Goal: Information Seeking & Learning: Check status

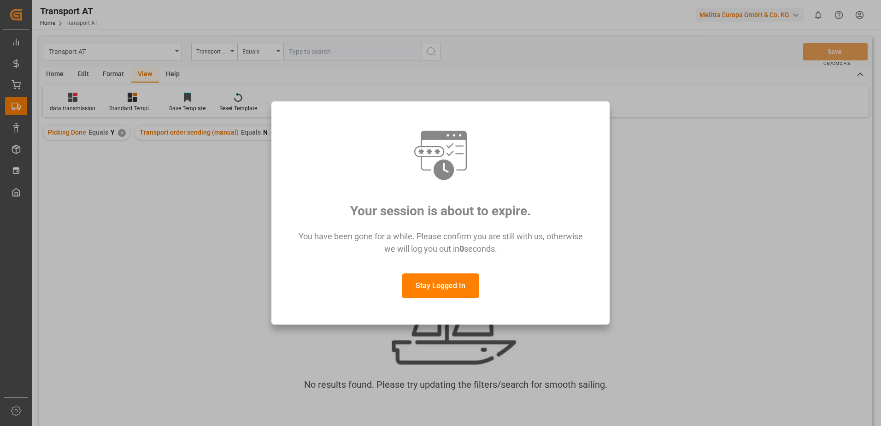
click at [433, 288] on button "Stay Logged In" at bounding box center [440, 285] width 77 height 25
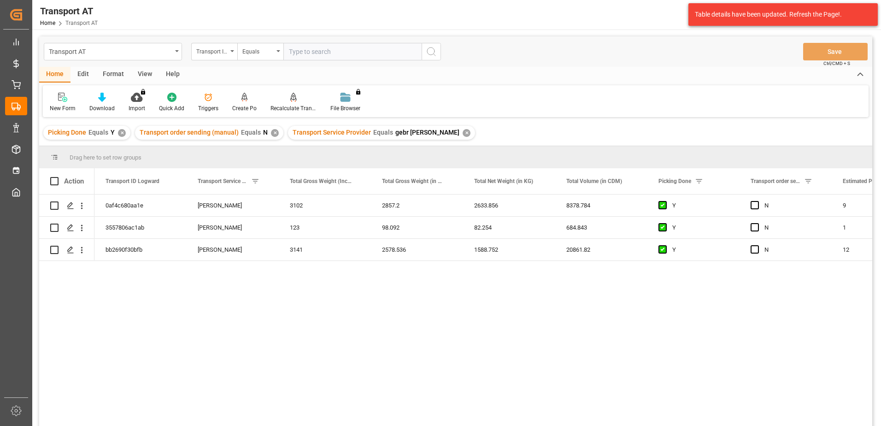
click at [143, 72] on div "View" at bounding box center [145, 75] width 28 height 16
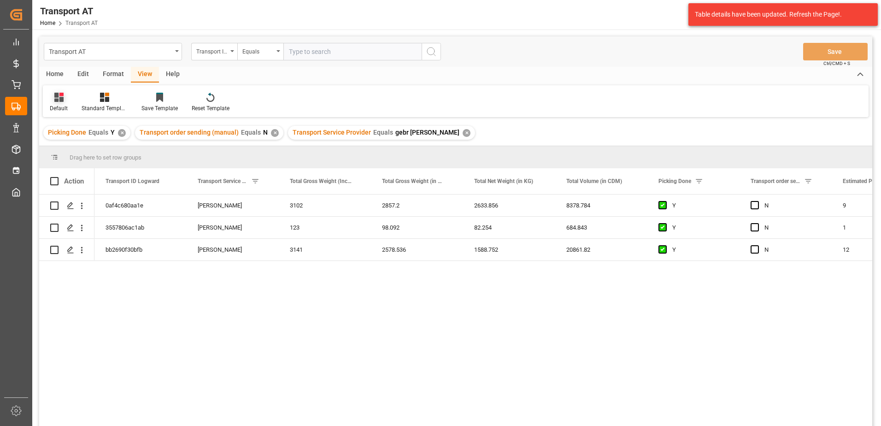
click at [57, 102] on div "Default" at bounding box center [59, 102] width 32 height 20
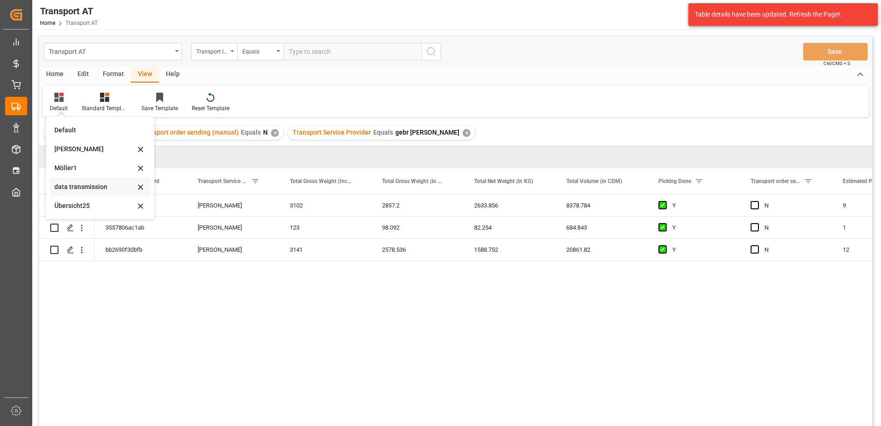
click at [83, 187] on div "data transmission" at bounding box center [94, 187] width 81 height 10
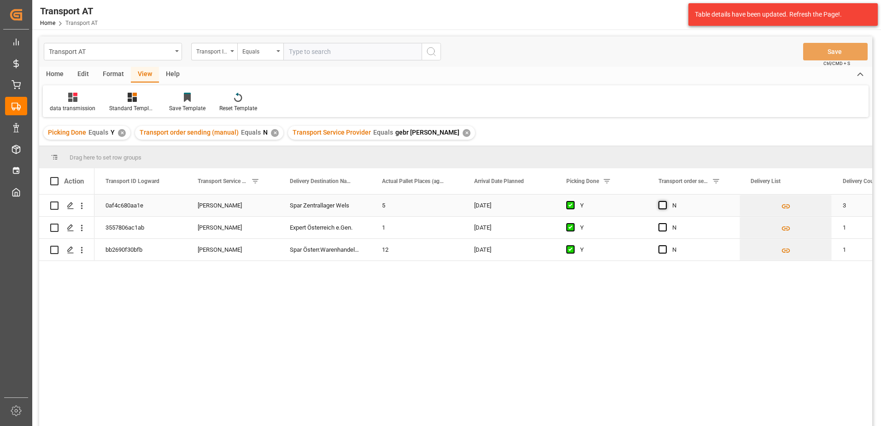
click at [664, 206] on span "Press SPACE to select this row." at bounding box center [662, 205] width 8 height 8
click at [665, 201] on input "Press SPACE to select this row." at bounding box center [665, 201] width 0 height 0
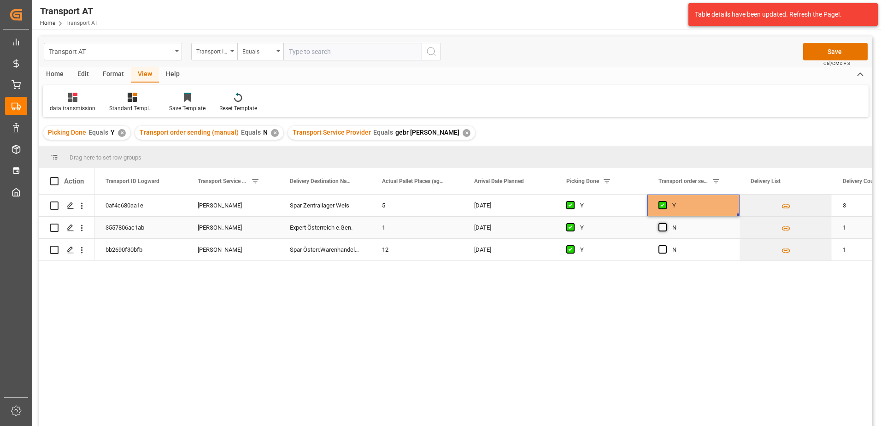
click at [663, 229] on span "Press SPACE to select this row." at bounding box center [662, 227] width 8 height 8
click at [665, 223] on input "Press SPACE to select this row." at bounding box center [665, 223] width 0 height 0
click at [663, 248] on span "Press SPACE to select this row." at bounding box center [662, 249] width 8 height 8
click at [665, 245] on input "Press SPACE to select this row." at bounding box center [665, 245] width 0 height 0
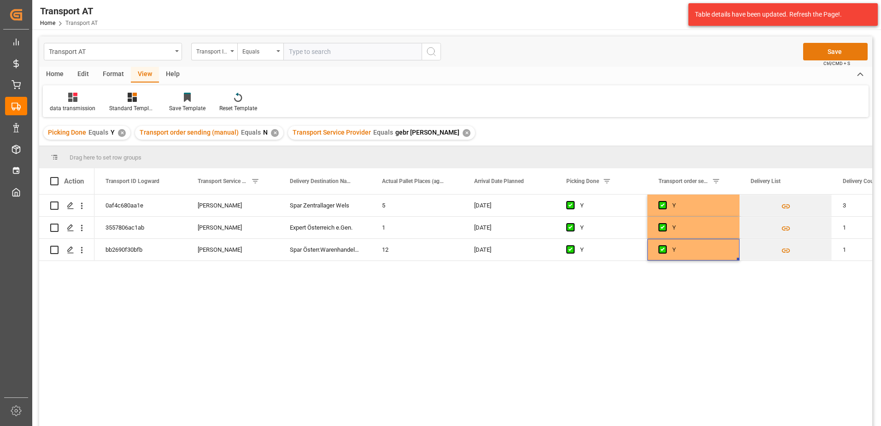
click at [836, 48] on button "Save" at bounding box center [835, 52] width 64 height 18
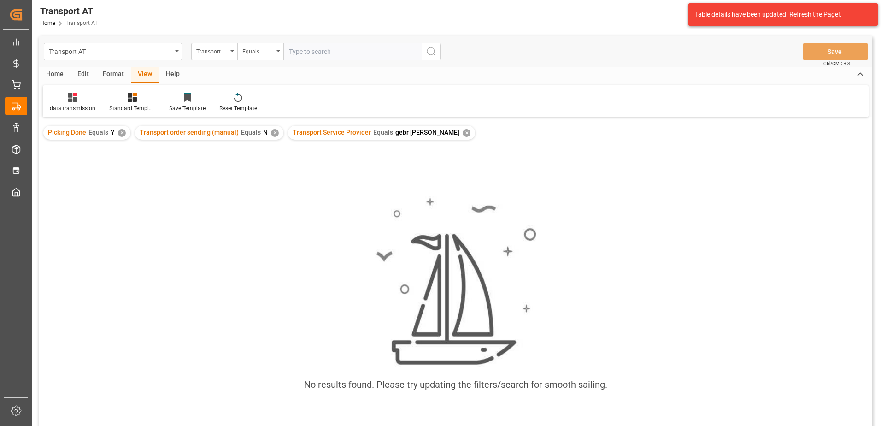
click at [463, 133] on div "✕" at bounding box center [467, 133] width 8 height 8
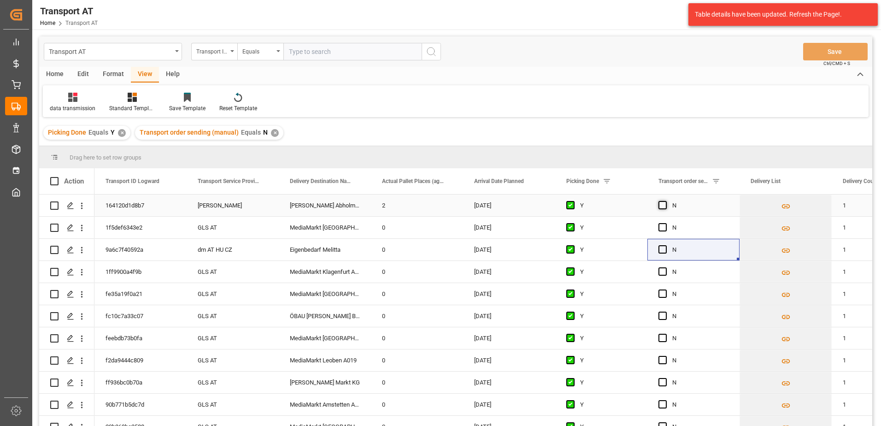
click at [664, 204] on span "Press SPACE to select this row." at bounding box center [662, 205] width 8 height 8
click at [665, 201] on input "Press SPACE to select this row." at bounding box center [665, 201] width 0 height 0
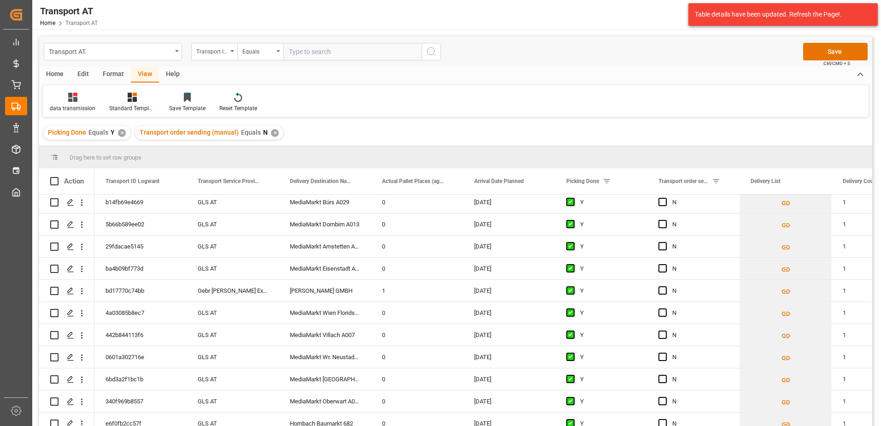
scroll to position [507, 0]
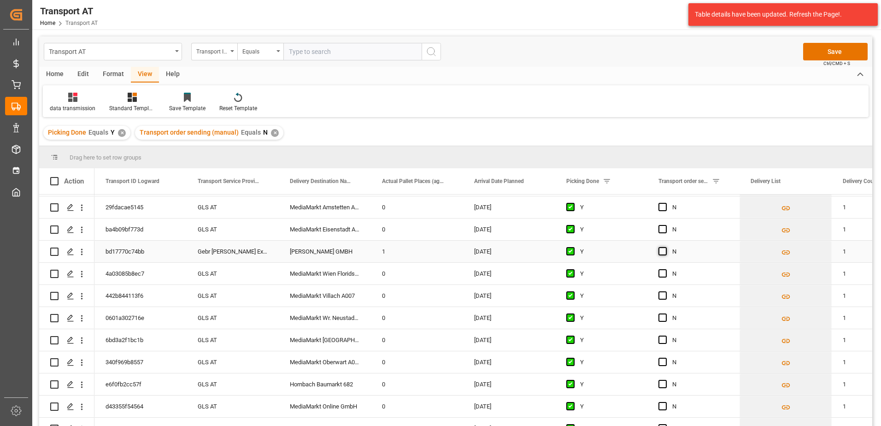
click at [662, 250] on span "Press SPACE to select this row." at bounding box center [662, 251] width 8 height 8
click at [665, 247] on input "Press SPACE to select this row." at bounding box center [665, 247] width 0 height 0
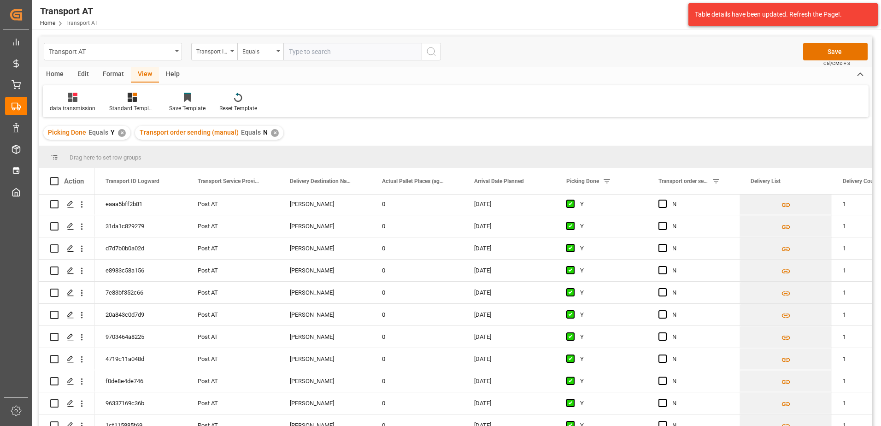
scroll to position [1980, 0]
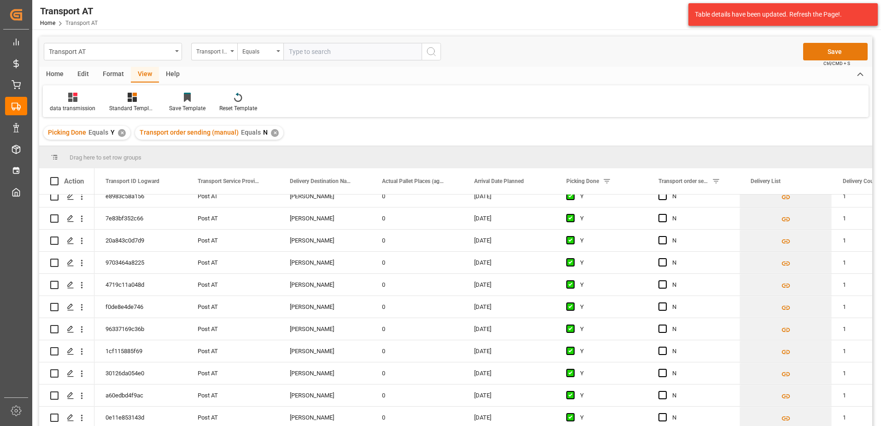
click at [826, 51] on button "Save" at bounding box center [835, 52] width 64 height 18
click at [220, 53] on div "Transport ID Logward" at bounding box center [211, 50] width 31 height 11
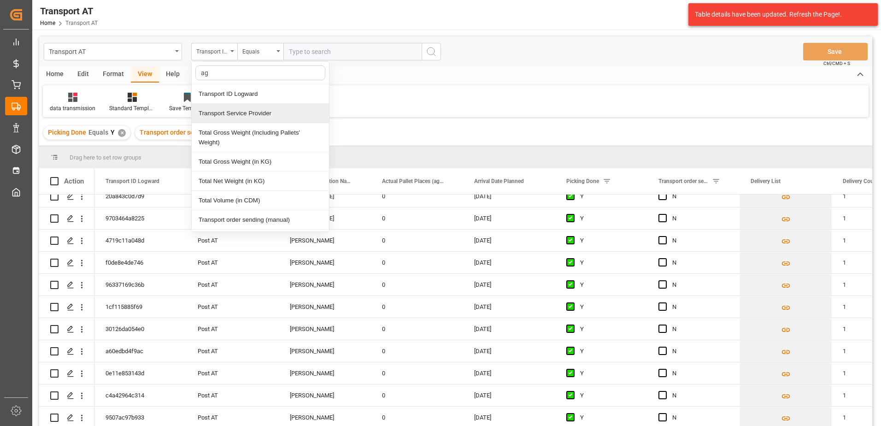
type input "agg"
click at [235, 113] on div "Actual Pallet Places (aggregation)" at bounding box center [260, 113] width 137 height 19
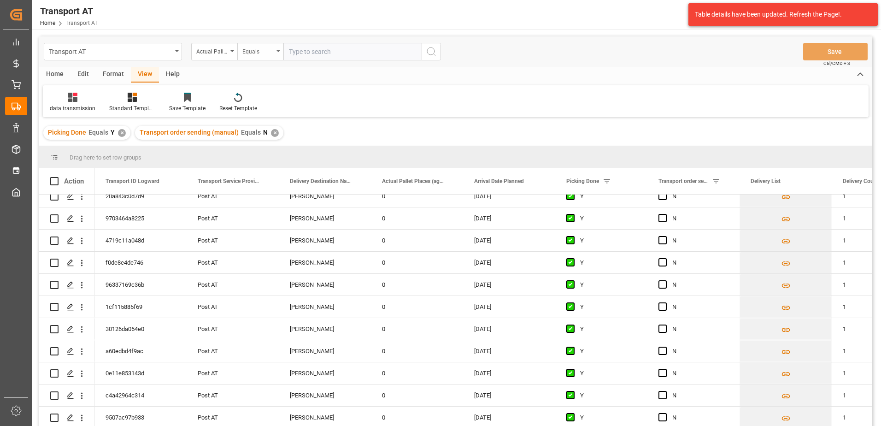
click at [273, 54] on div "Equals" at bounding box center [257, 50] width 31 height 11
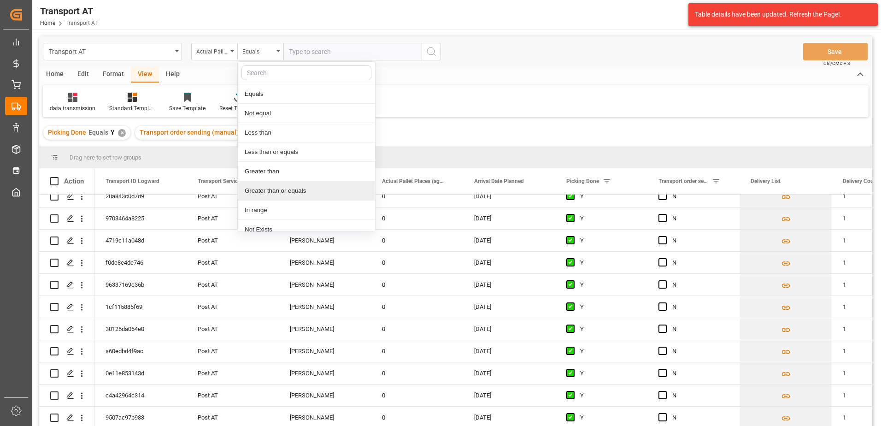
click at [280, 188] on div "Greater than or equals" at bounding box center [306, 190] width 137 height 19
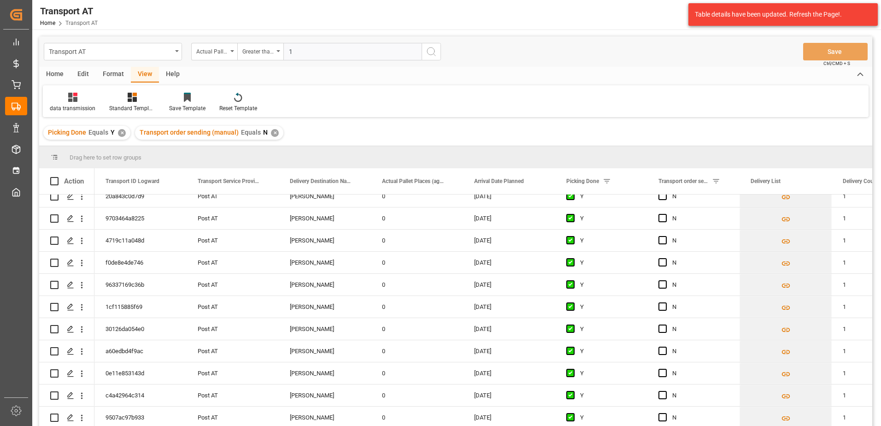
type input "1"
click at [431, 51] on icon "search button" at bounding box center [431, 51] width 11 height 11
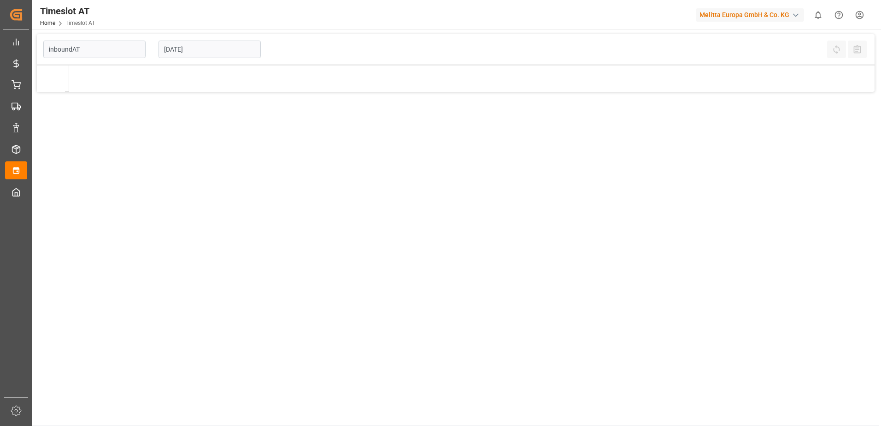
type input "Inbound AT"
